Goal: Task Accomplishment & Management: Manage account settings

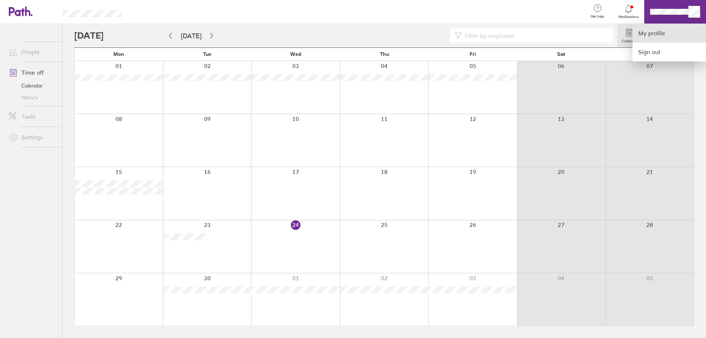
click at [655, 29] on link "My profile" at bounding box center [670, 33] width 74 height 19
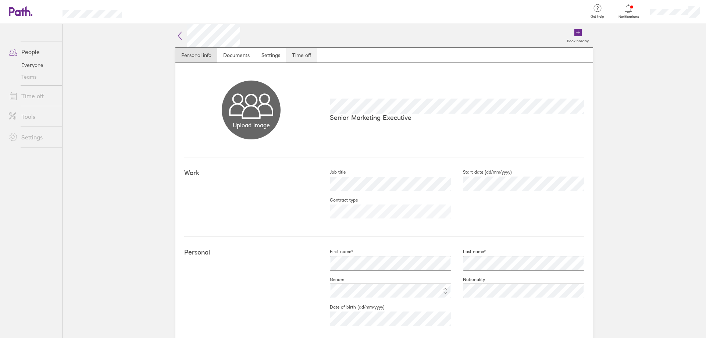
click at [300, 50] on link "Time off" at bounding box center [301, 55] width 31 height 15
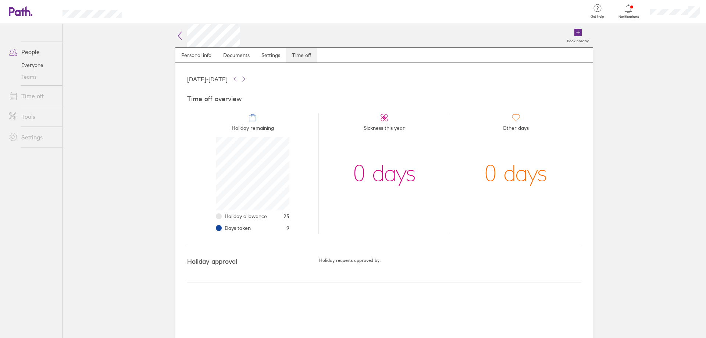
scroll to position [74, 74]
